Goal: Transaction & Acquisition: Purchase product/service

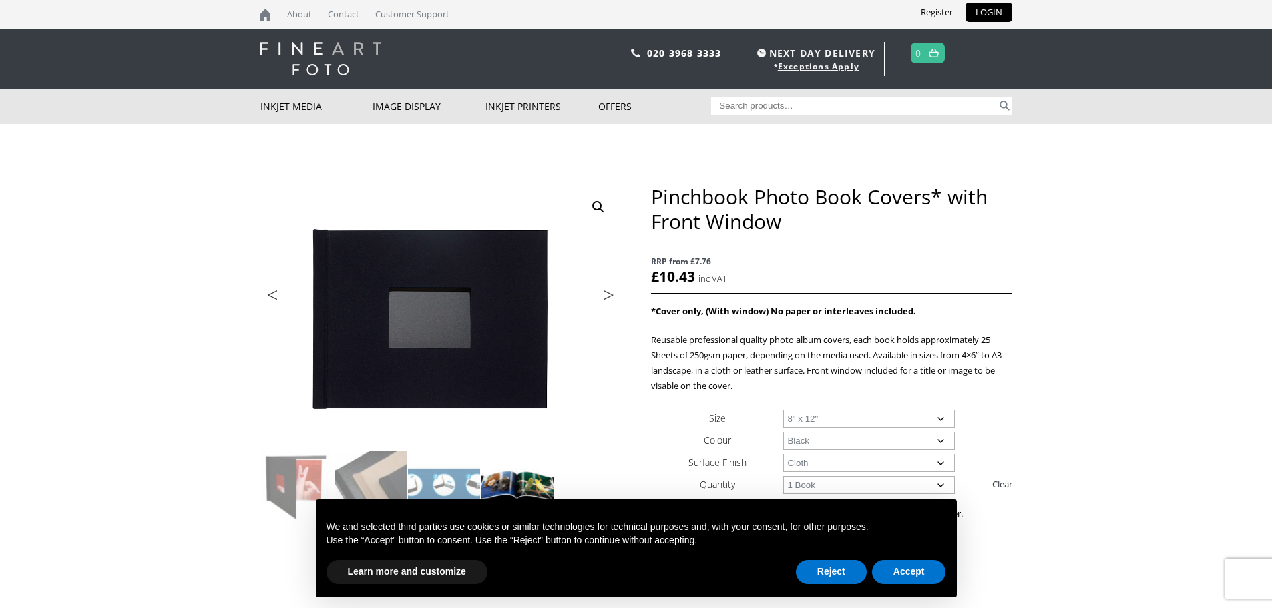
scroll to position [134, 0]
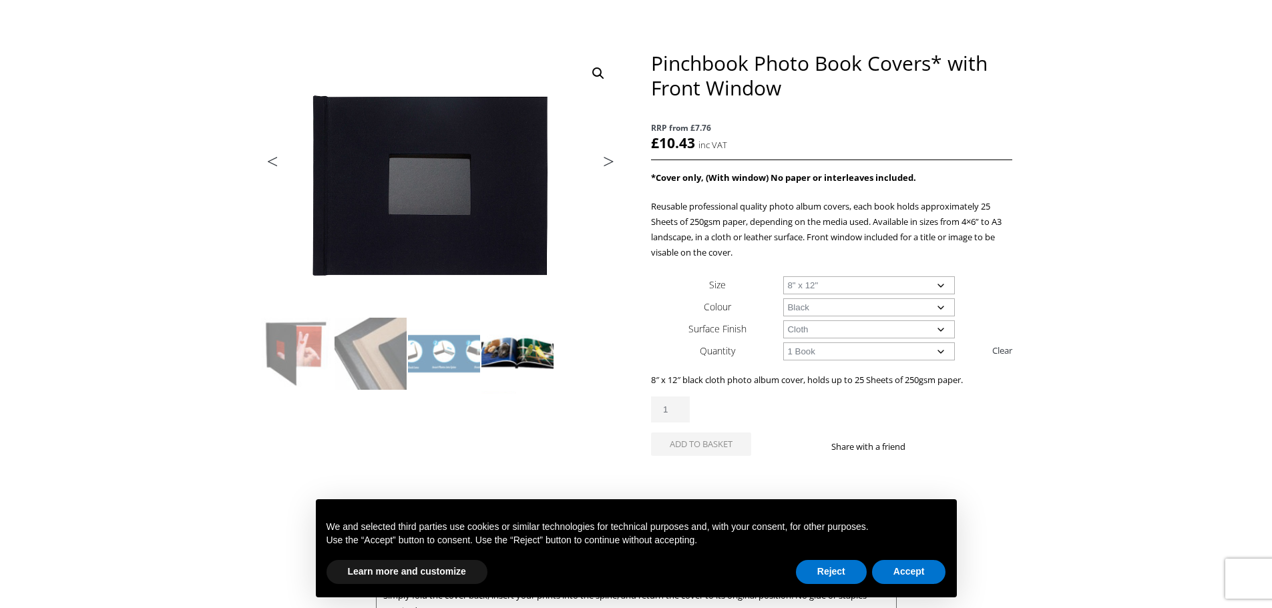
click at [505, 352] on img at bounding box center [517, 354] width 72 height 72
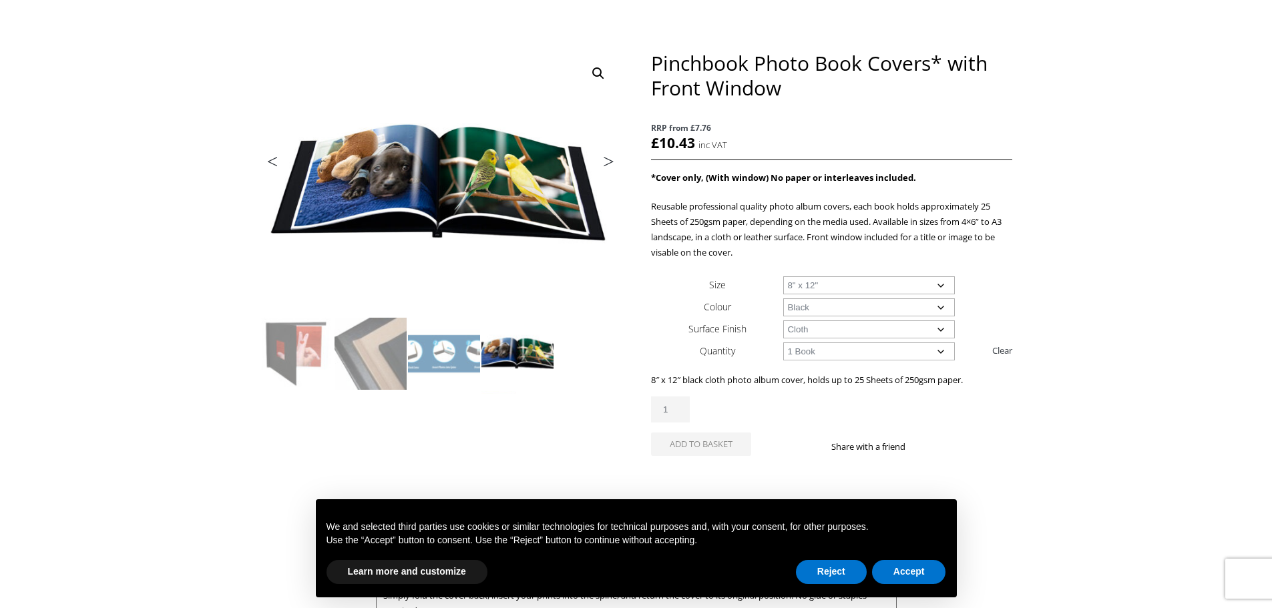
scroll to position [0, 0]
click at [383, 351] on img at bounding box center [370, 354] width 72 height 72
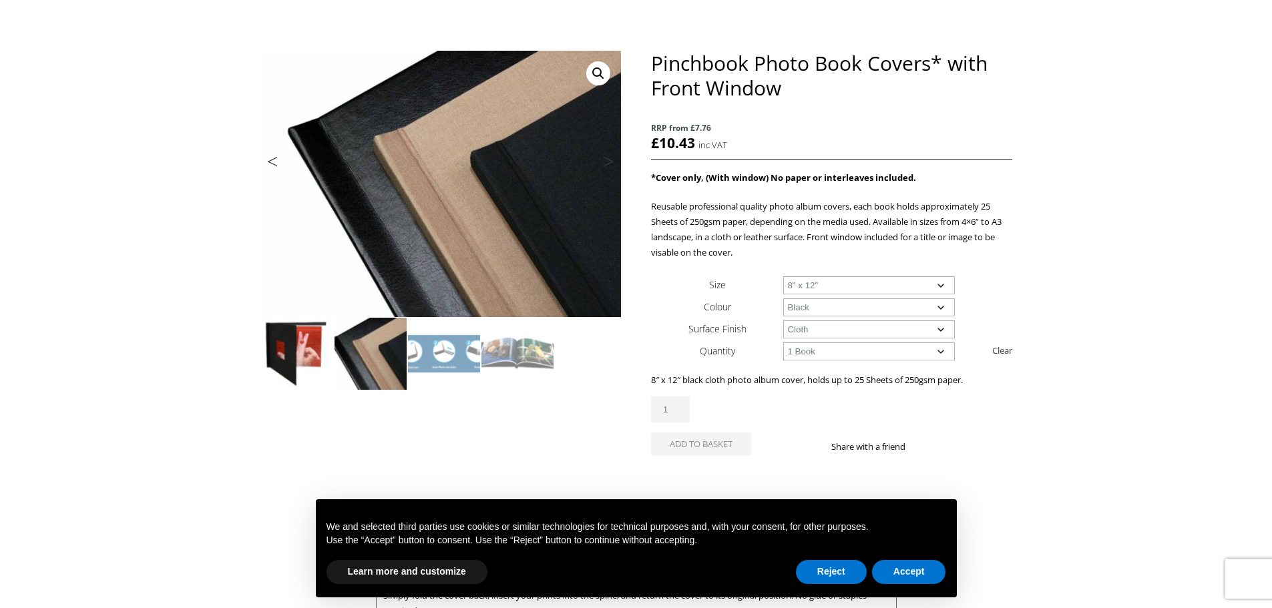
click at [312, 349] on img at bounding box center [297, 354] width 72 height 72
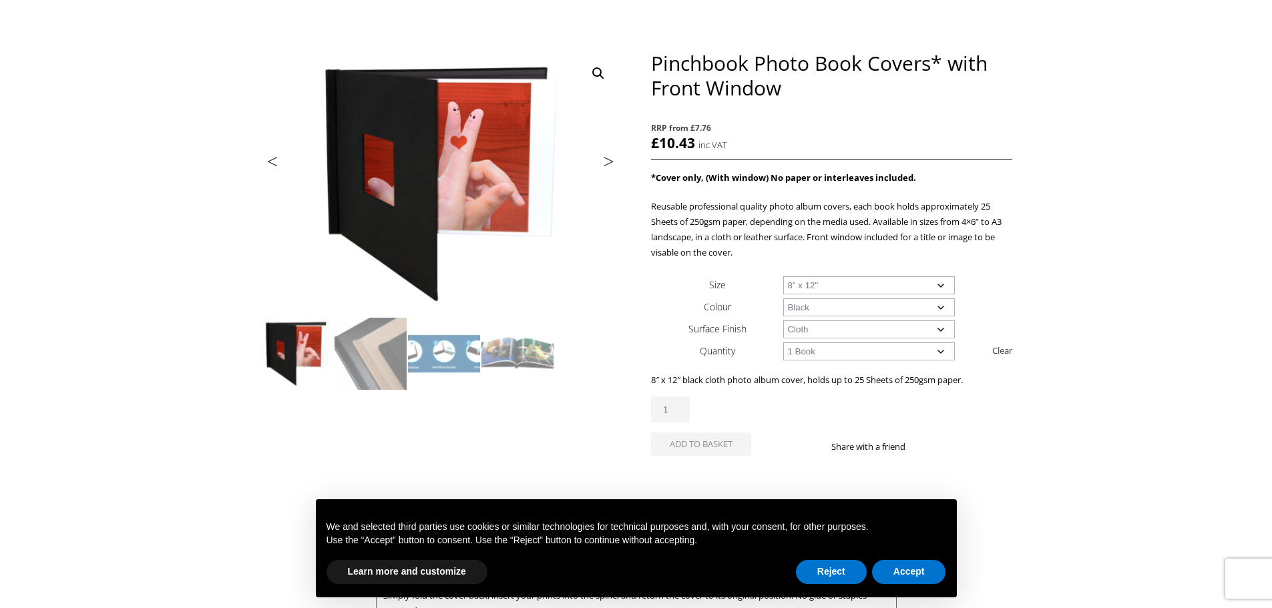
click at [265, 351] on img at bounding box center [297, 354] width 72 height 72
click at [270, 350] on img at bounding box center [297, 354] width 72 height 72
click at [349, 340] on img at bounding box center [370, 354] width 72 height 72
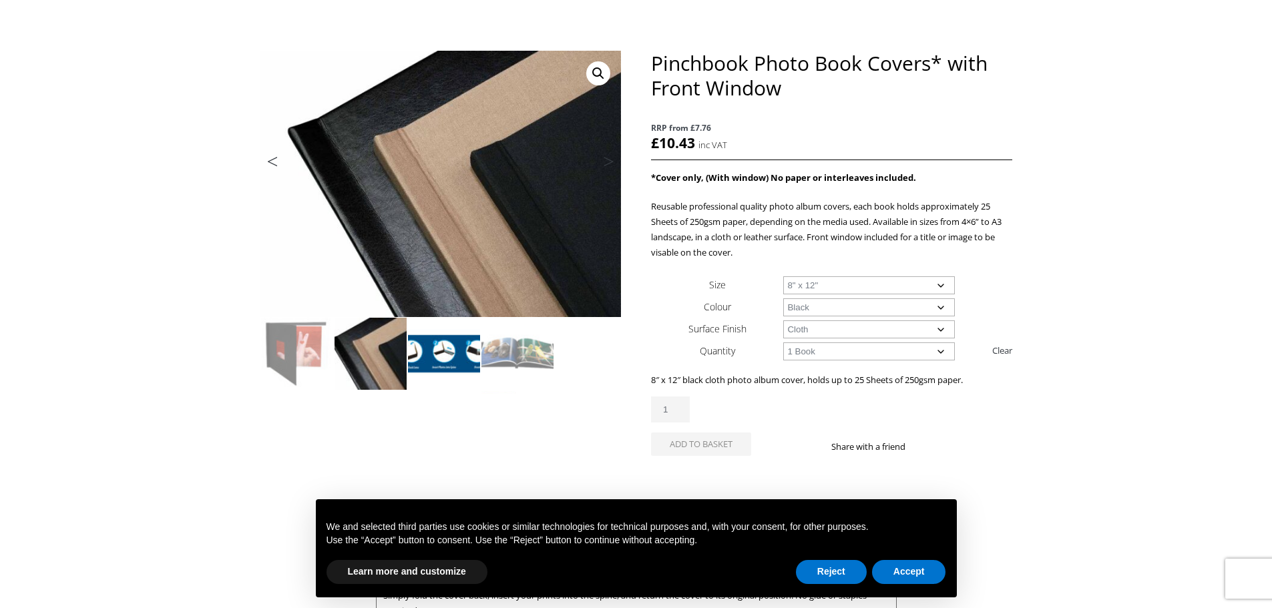
click at [419, 338] on img at bounding box center [444, 354] width 72 height 72
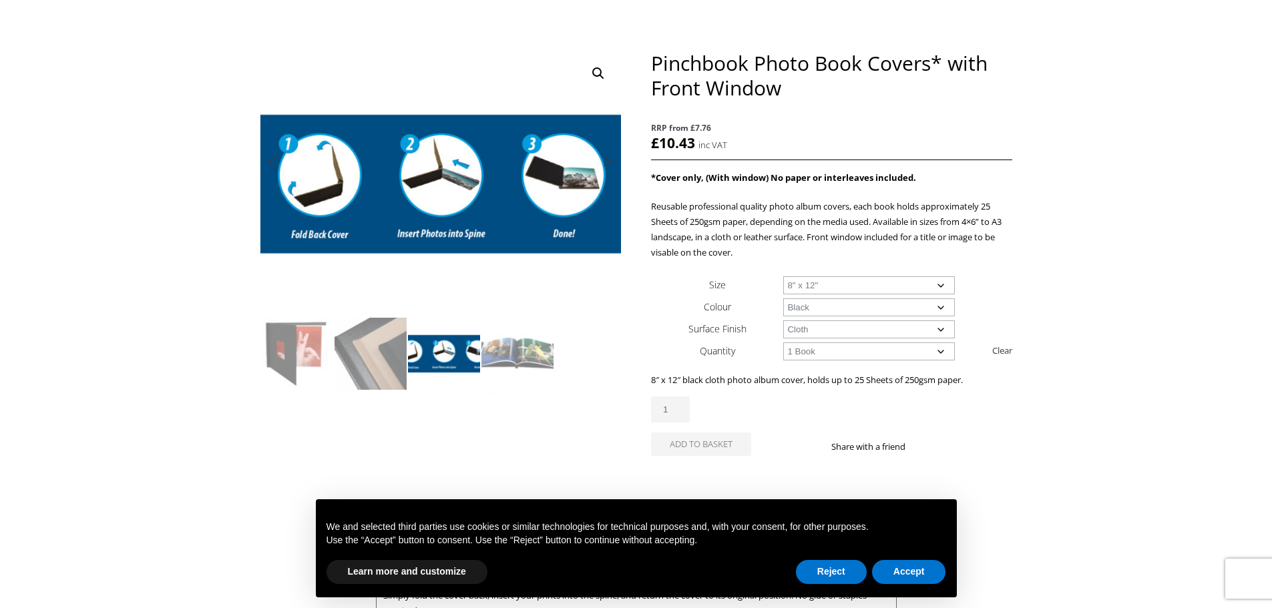
click at [474, 334] on img at bounding box center [444, 354] width 72 height 72
click at [844, 573] on button "Reject" at bounding box center [831, 572] width 71 height 24
